Goal: Task Accomplishment & Management: Use online tool/utility

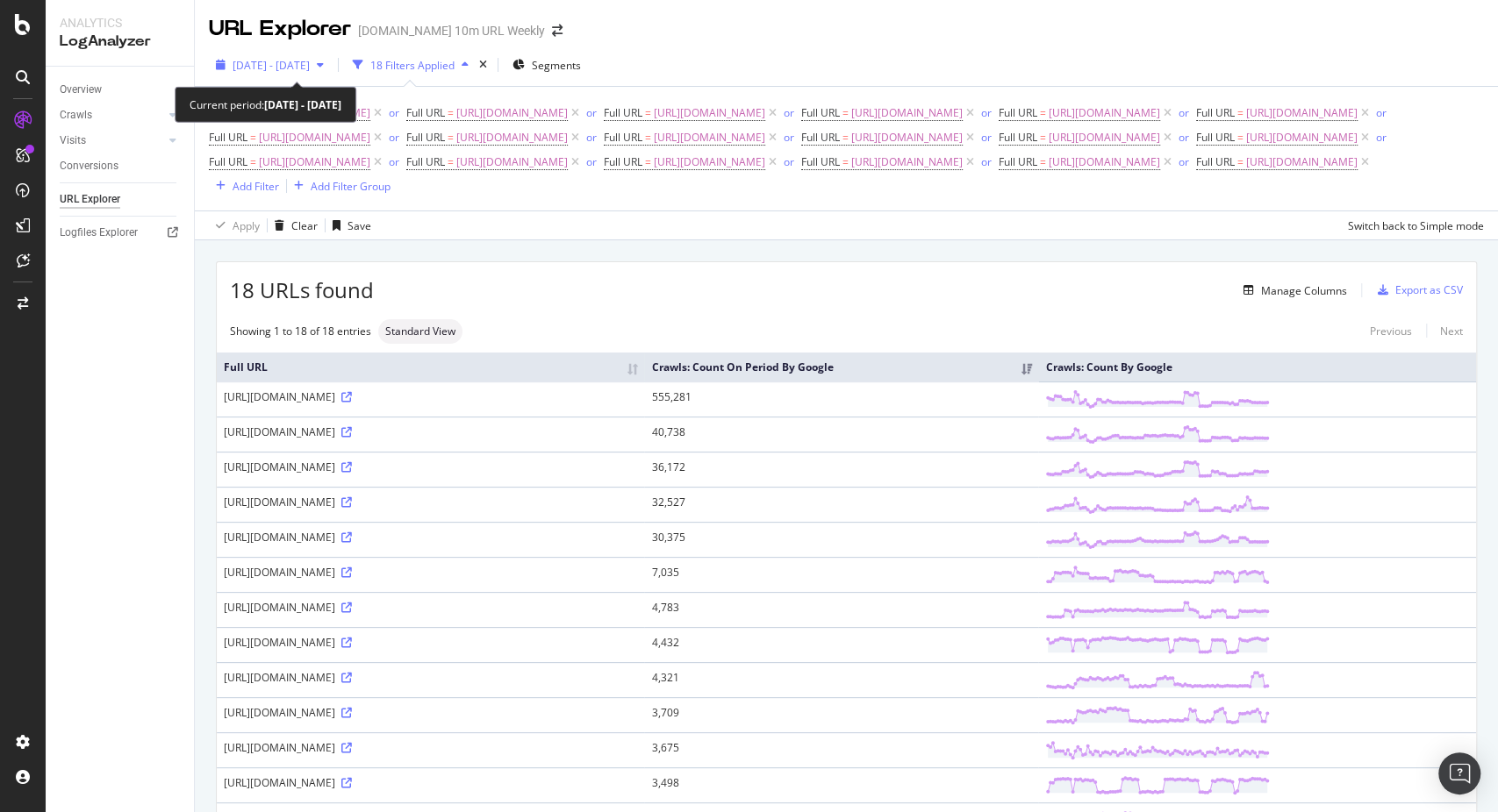
click at [308, 62] on span "2025 Feb. 23rd - May. 22nd" at bounding box center [270, 65] width 77 height 14
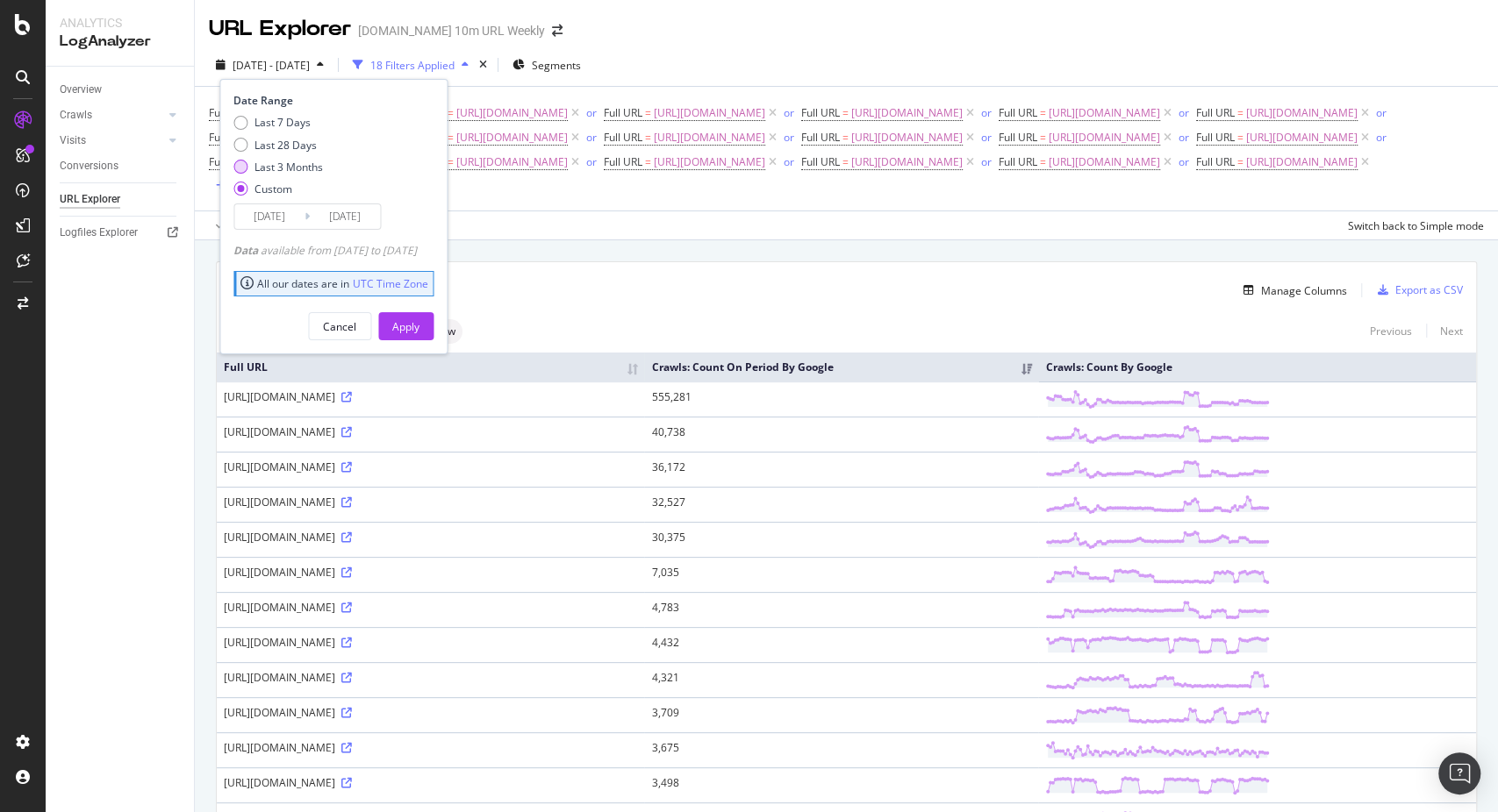
click at [292, 162] on div "Last 3 Months" at bounding box center [289, 167] width 69 height 14
type input "2025/05/19"
type input "2025/08/18"
click at [420, 315] on div "Apply" at bounding box center [406, 326] width 27 height 26
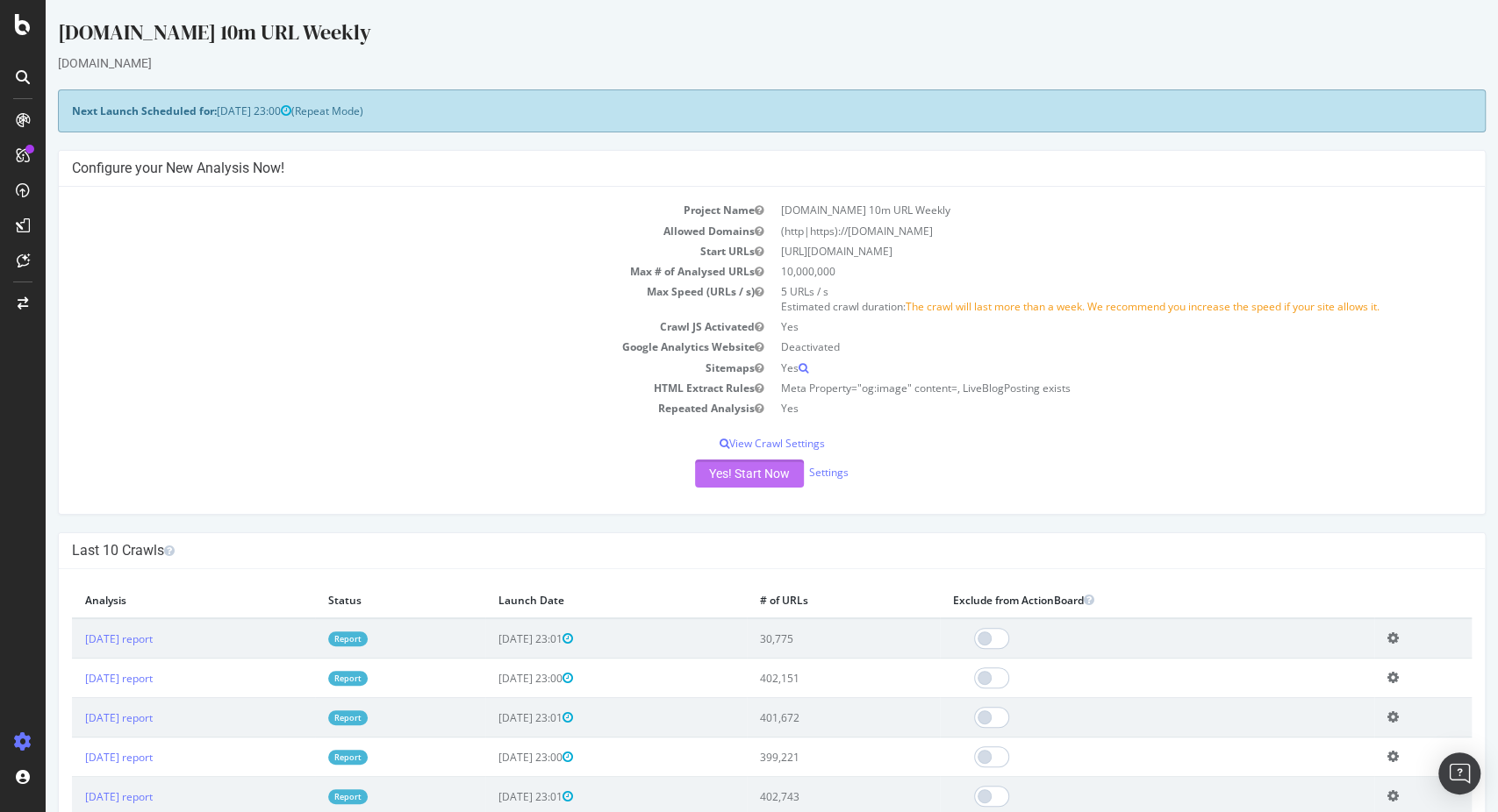
click at [744, 469] on button "Yes! Start Now" at bounding box center [749, 473] width 109 height 28
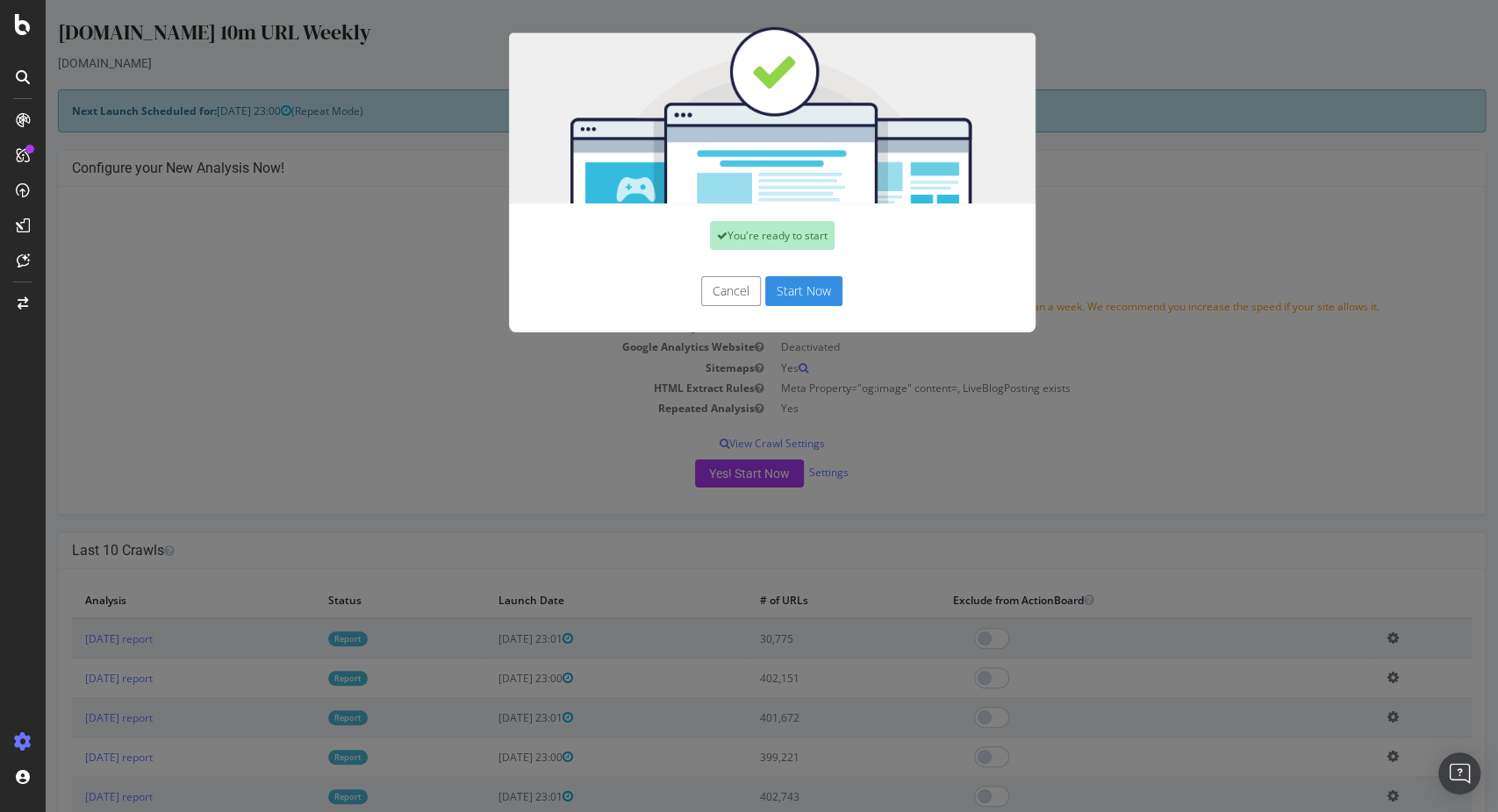
click at [799, 290] on button "Start Now" at bounding box center [803, 291] width 77 height 30
